Goal: Task Accomplishment & Management: Manage account settings

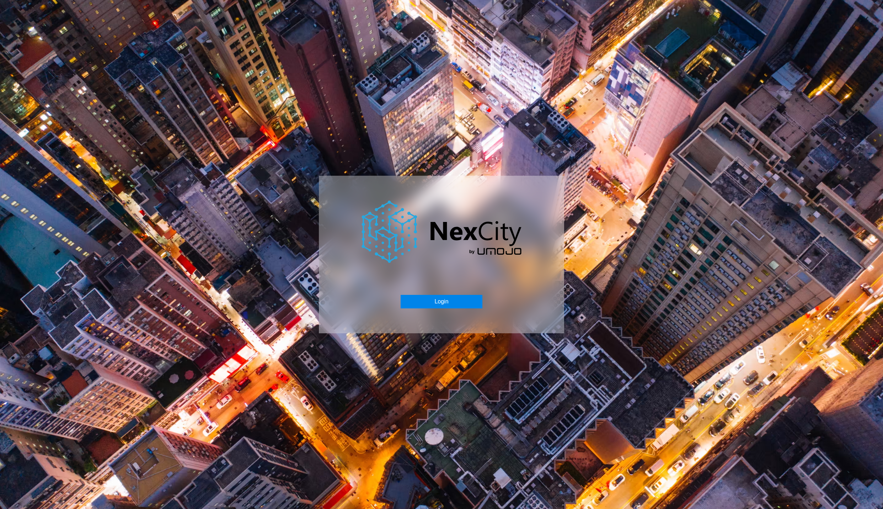
click at [440, 301] on button "Login" at bounding box center [441, 302] width 81 height 14
click at [432, 304] on button "Login" at bounding box center [441, 302] width 81 height 14
click at [438, 301] on button "Login" at bounding box center [441, 302] width 81 height 14
